Goal: Task Accomplishment & Management: Manage account settings

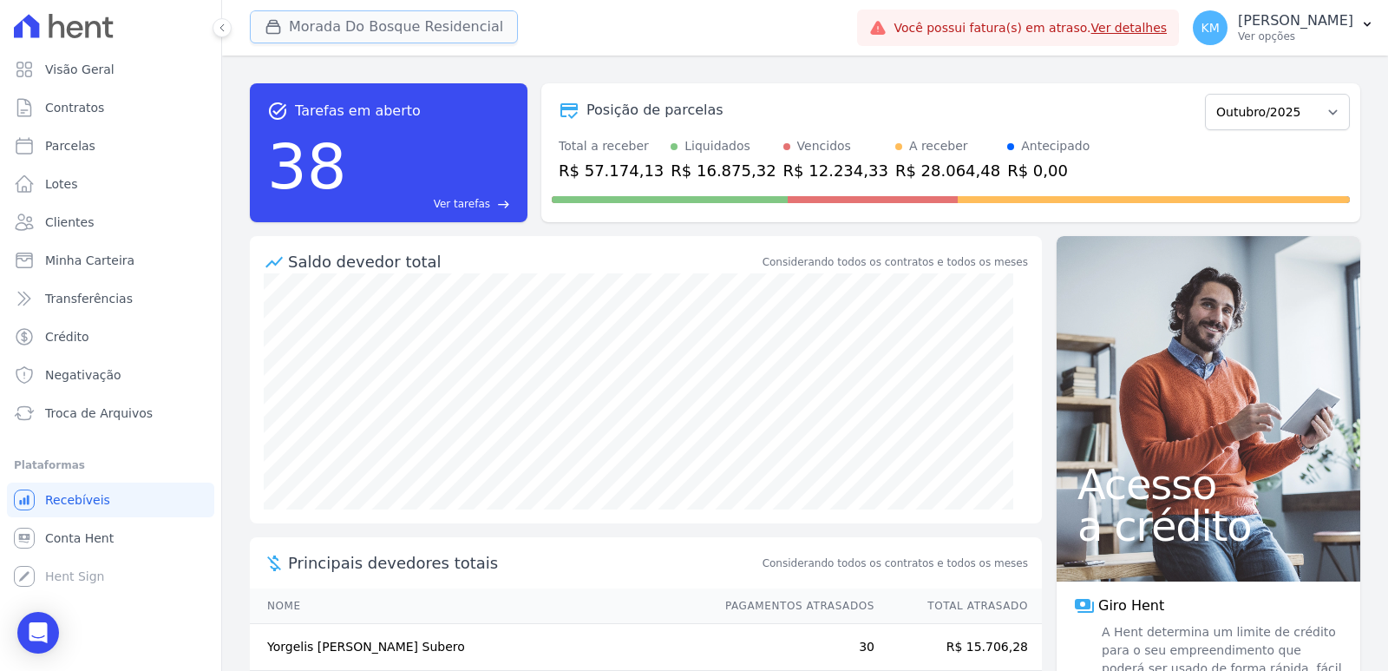
click at [319, 29] on button "Morada Do Bosque Residencial" at bounding box center [384, 26] width 268 height 33
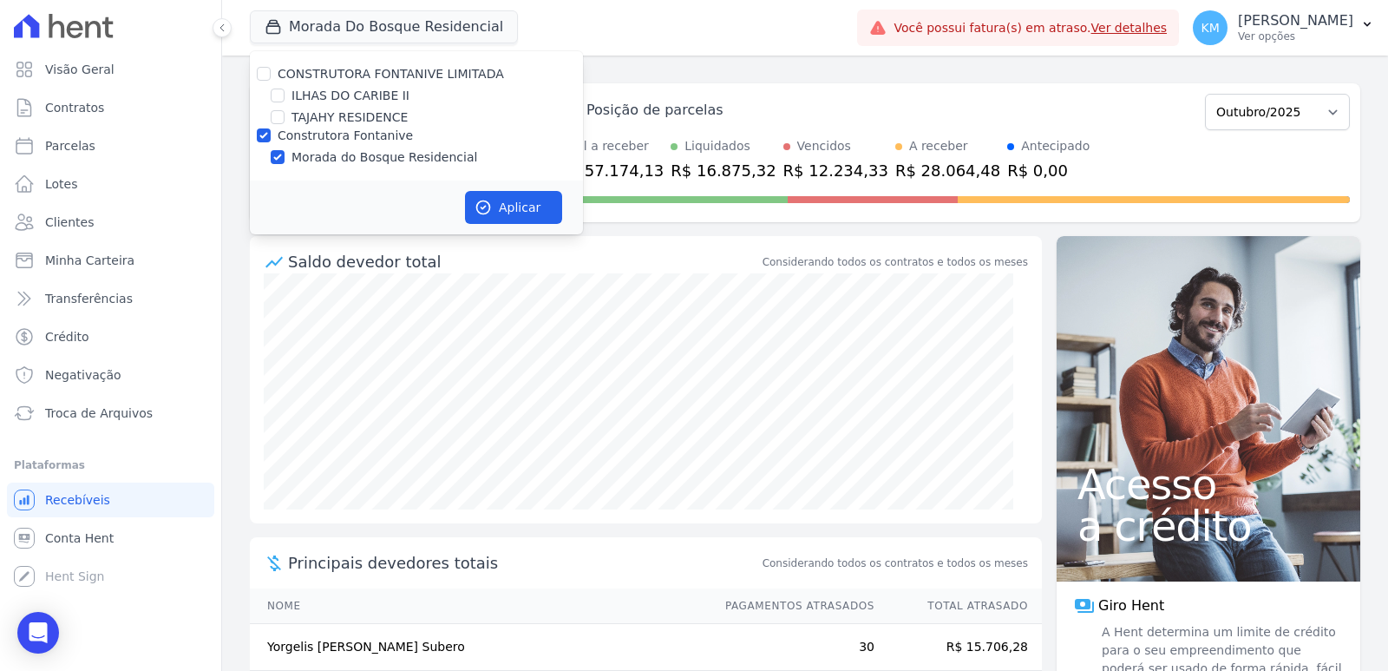
click at [274, 115] on div "TAJAHY RESIDENCE" at bounding box center [416, 117] width 333 height 18
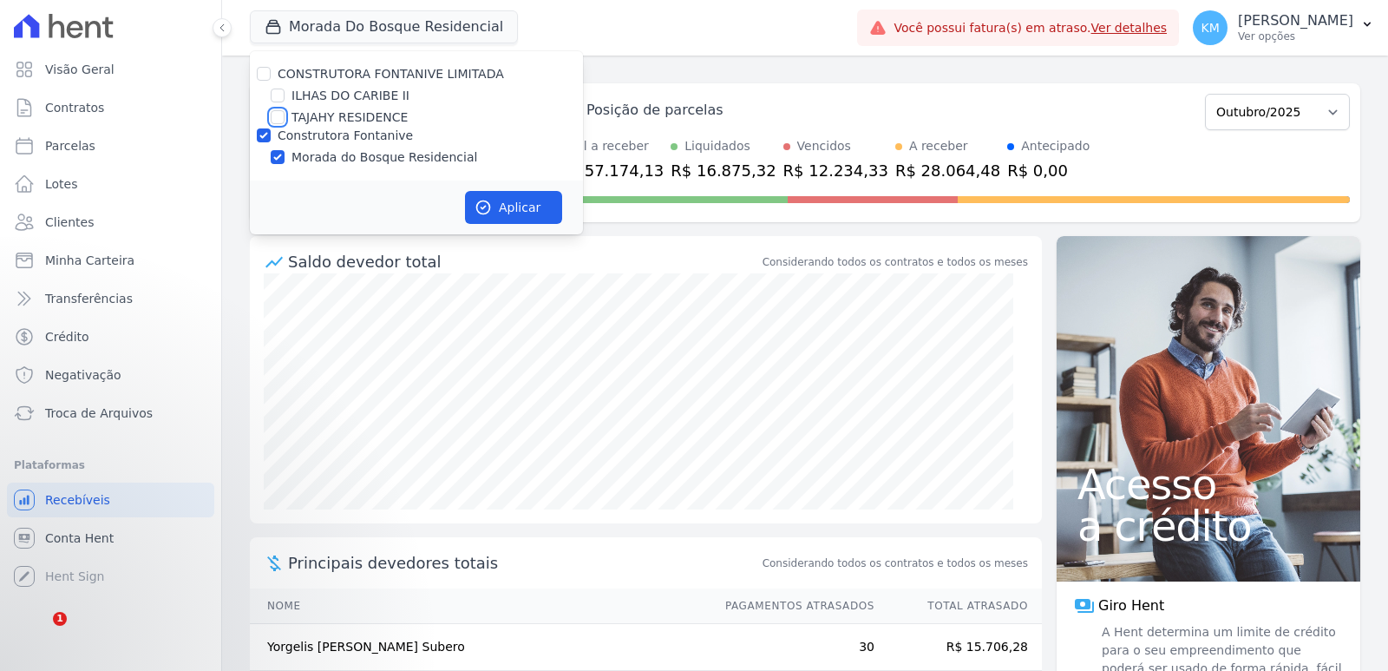
click at [276, 119] on input "TAJAHY RESIDENCE" at bounding box center [278, 117] width 14 height 14
checkbox input "true"
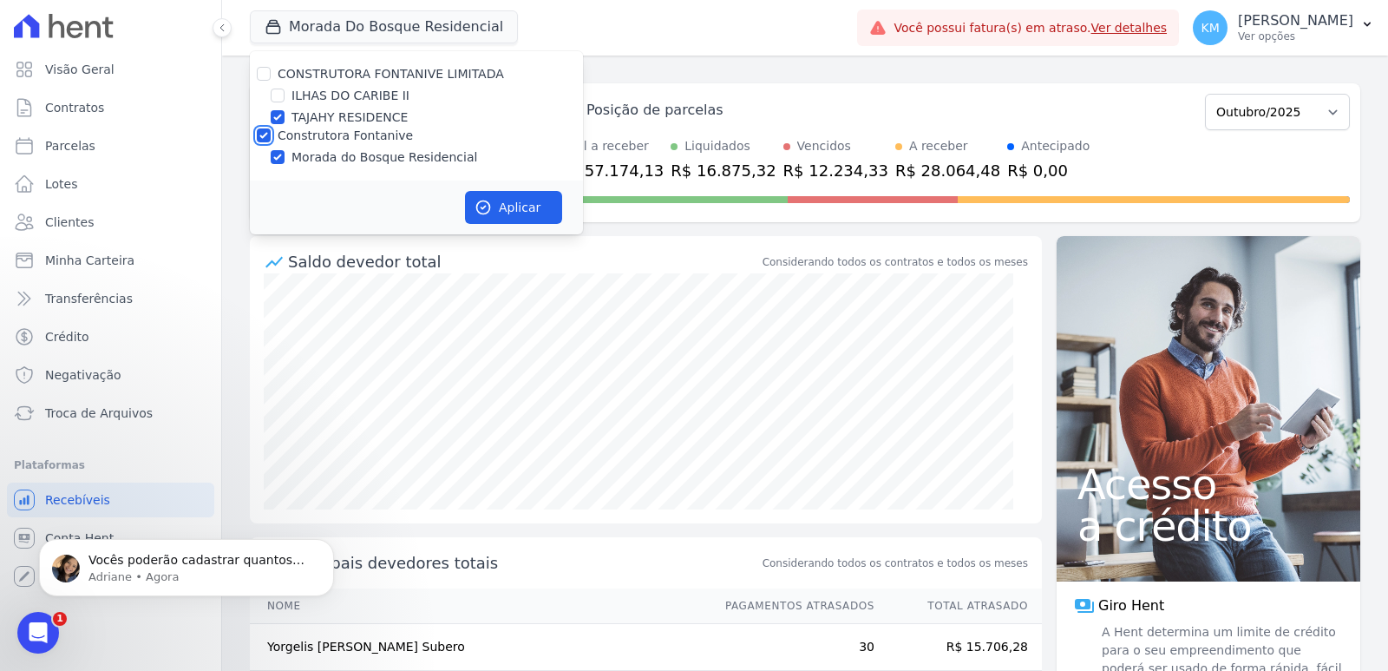
click at [263, 137] on input "Construtora Fontanive" at bounding box center [264, 135] width 14 height 14
checkbox input "false"
click at [509, 207] on button "Aplicar" at bounding box center [513, 207] width 97 height 33
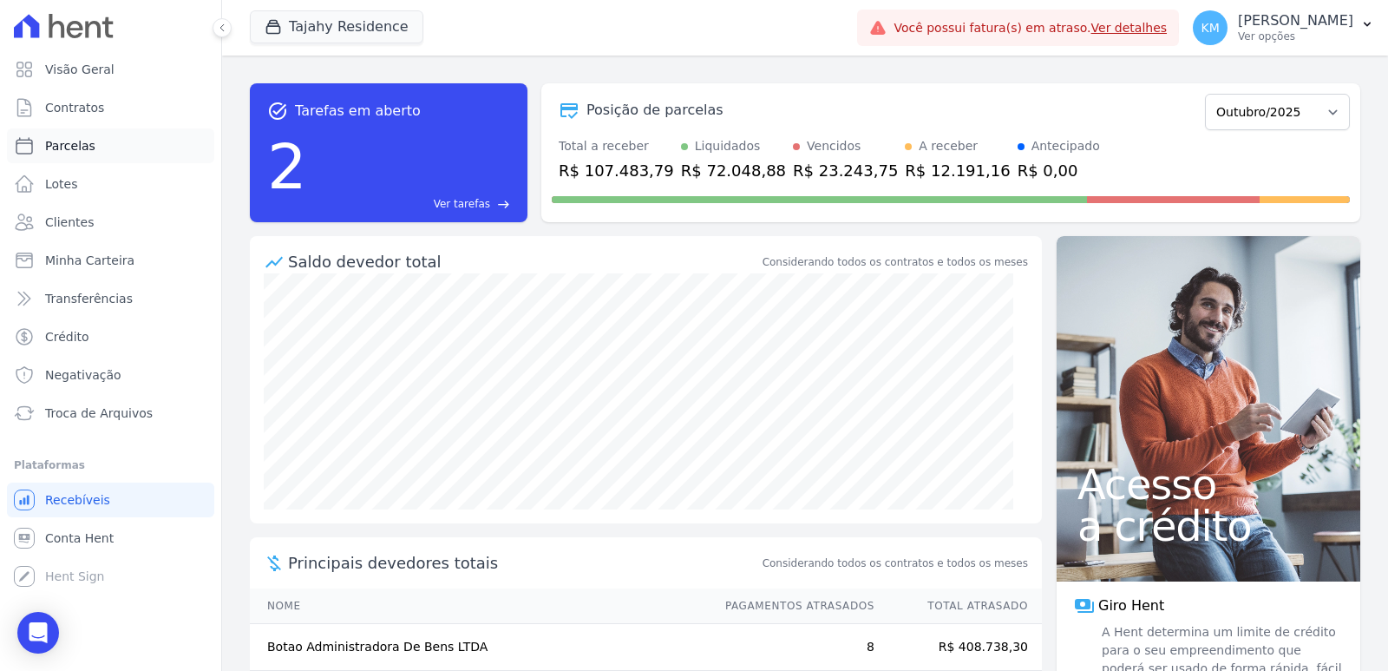
click at [52, 150] on span "Parcelas" at bounding box center [70, 145] width 50 height 17
select select
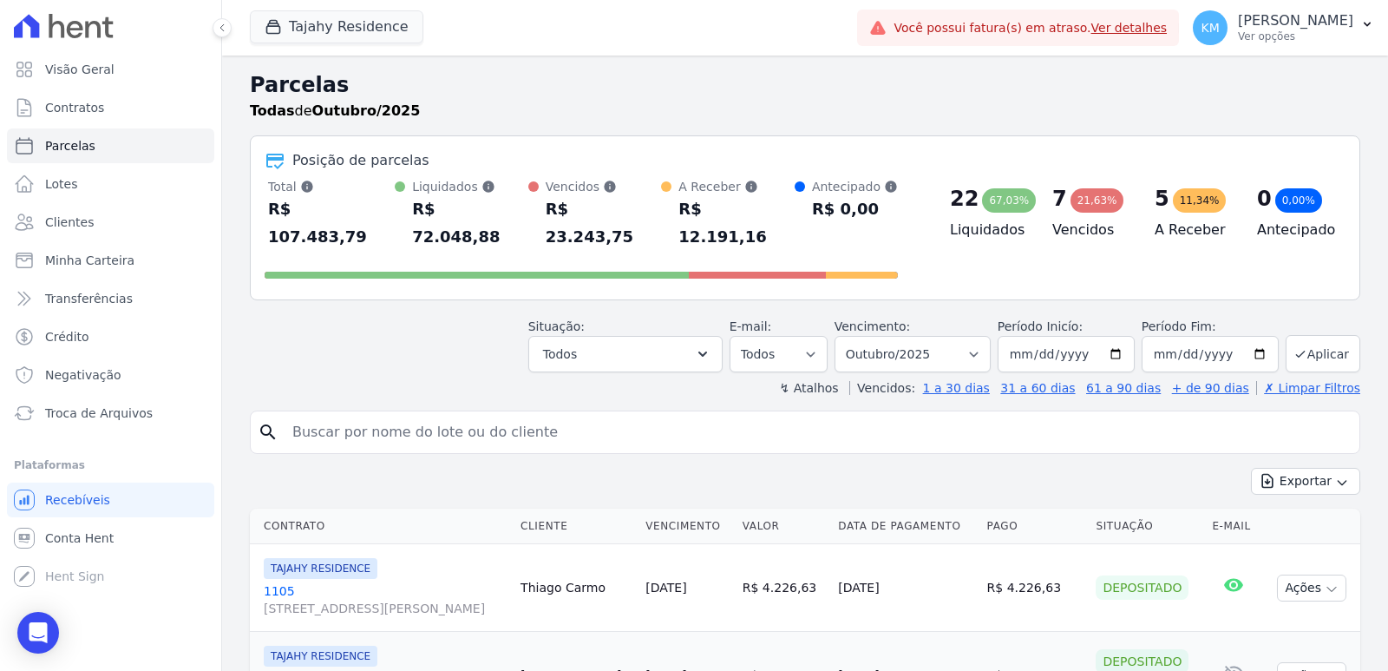
click at [322, 415] on input "search" at bounding box center [817, 432] width 1070 height 35
click at [320, 415] on input "search" at bounding box center [817, 432] width 1070 height 35
type input "[PERSON_NAME]"
select select
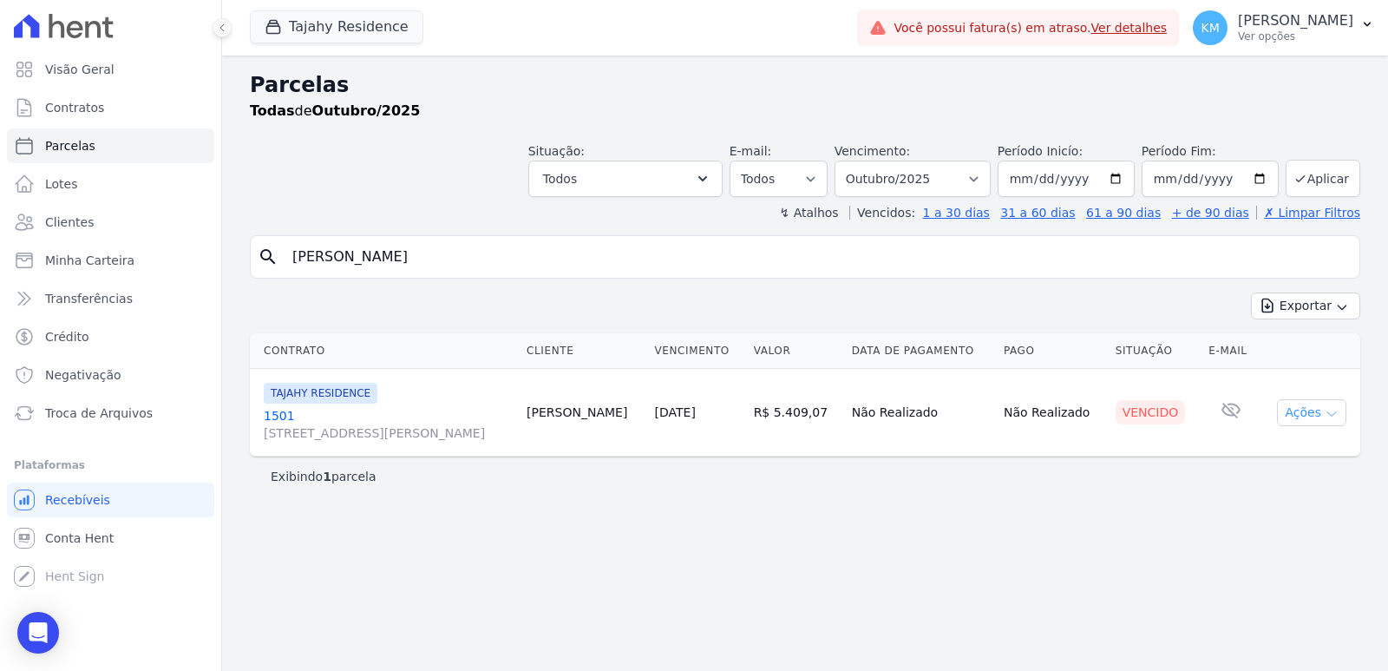
click at [1324, 409] on button "Ações" at bounding box center [1311, 412] width 69 height 27
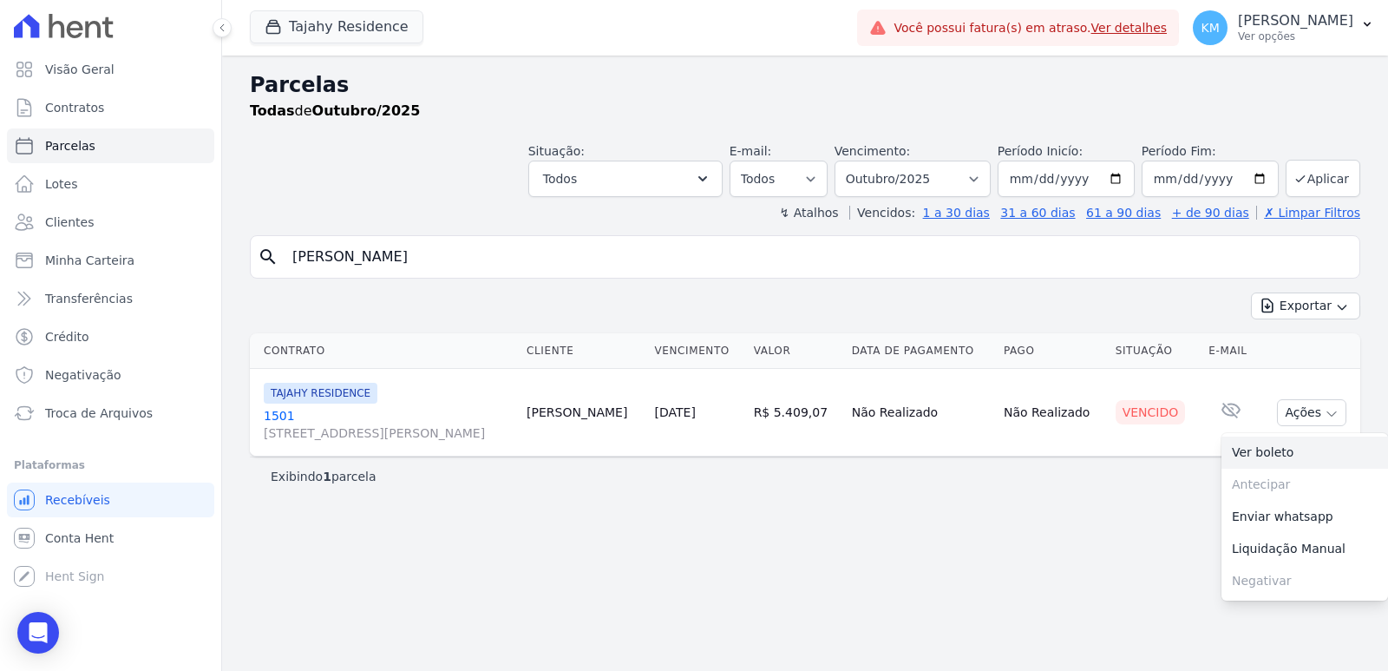
click at [1266, 465] on link "Ver boleto" at bounding box center [1304, 452] width 167 height 32
